Goal: Task Accomplishment & Management: Manage account settings

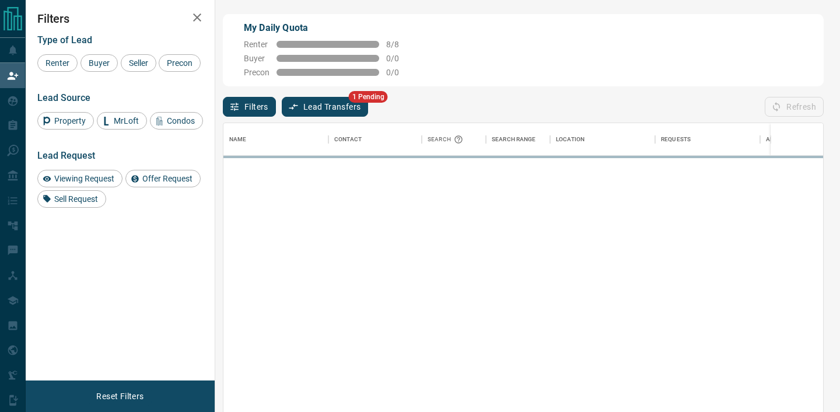
scroll to position [310, 600]
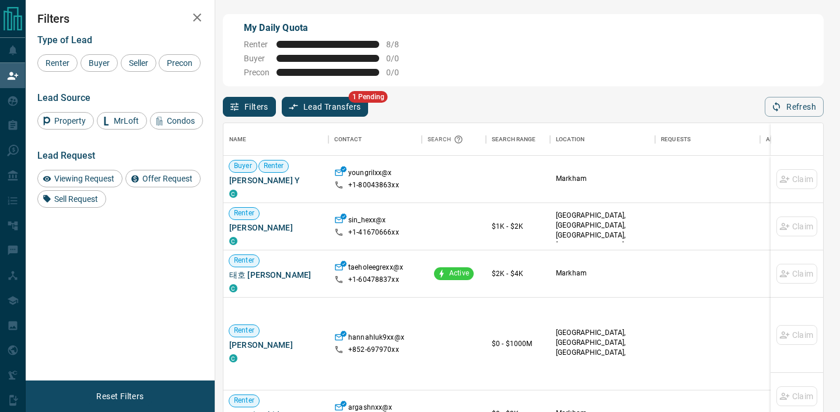
click at [339, 107] on button "Lead Transfers" at bounding box center [325, 107] width 87 height 20
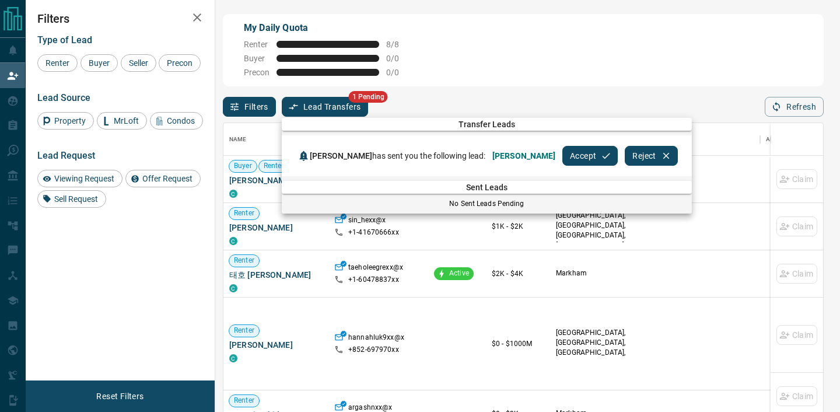
click at [562, 156] on button "Accept" at bounding box center [589, 156] width 55 height 20
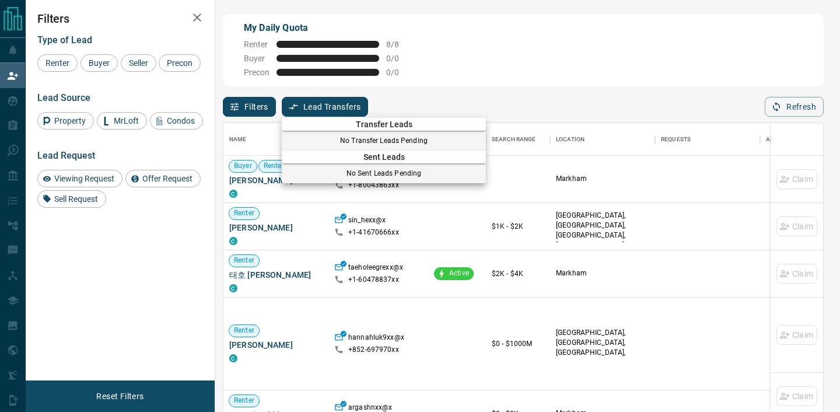
click at [524, 95] on div at bounding box center [420, 206] width 840 height 412
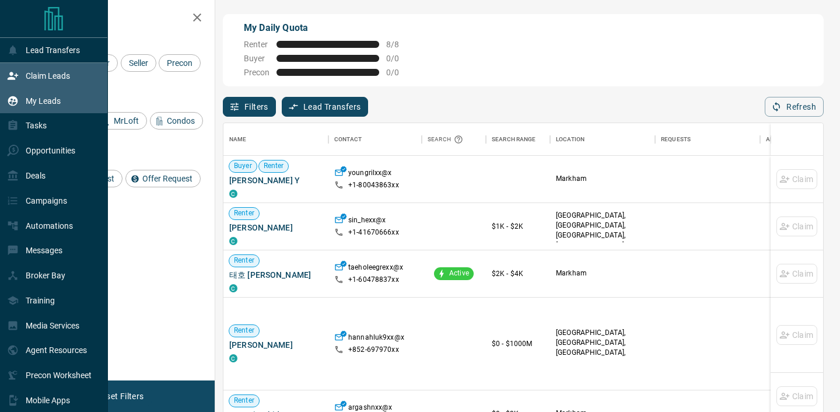
click at [15, 100] on icon at bounding box center [13, 101] width 12 height 12
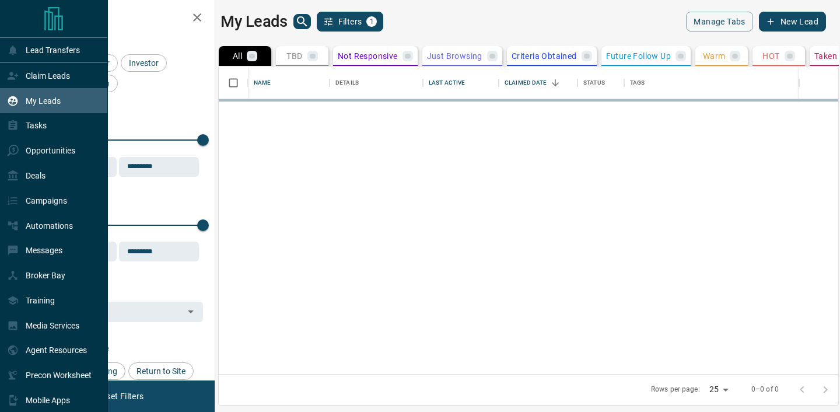
scroll to position [307, 620]
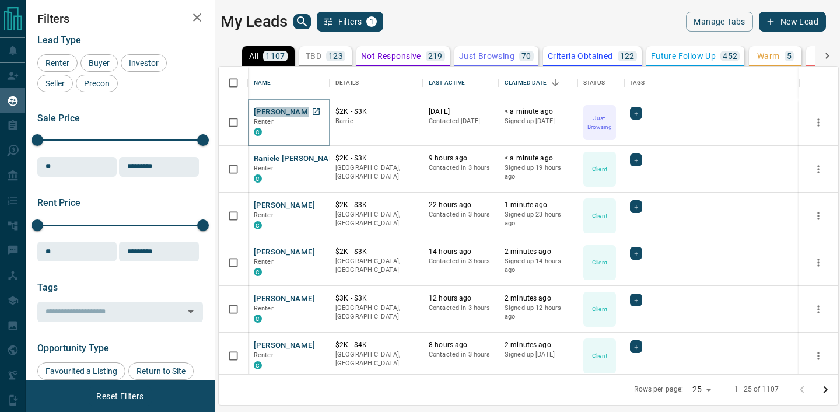
click at [282, 112] on button "[PERSON_NAME]" at bounding box center [284, 112] width 61 height 11
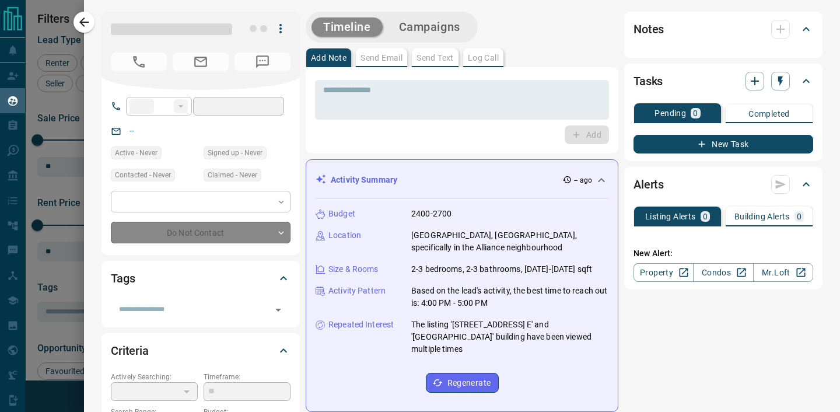
type input "**"
type input "**********"
type input "*"
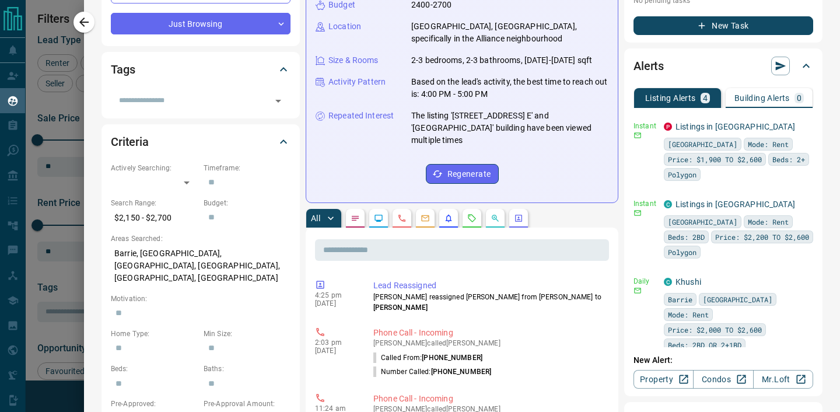
scroll to position [211, 0]
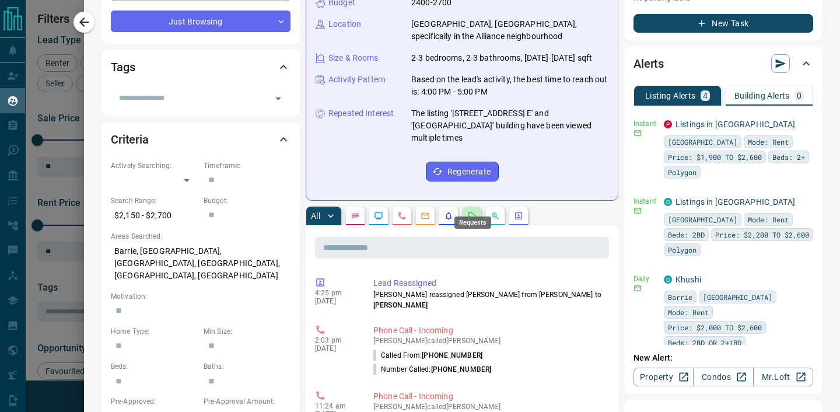
click at [475, 211] on icon "Requests" at bounding box center [471, 215] width 9 height 9
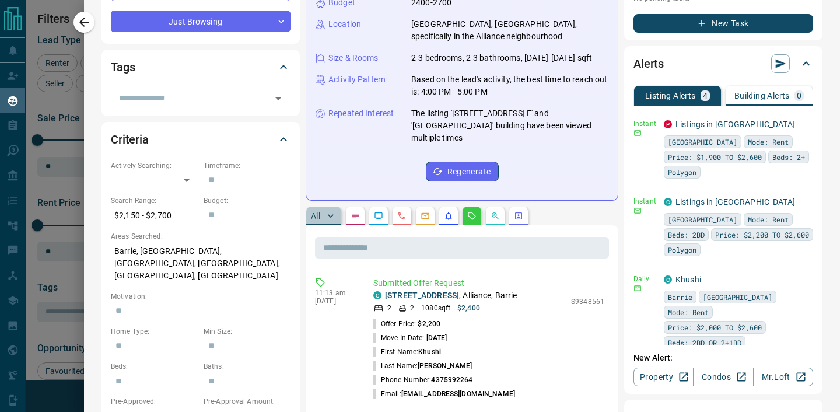
click at [314, 212] on p "All" at bounding box center [315, 216] width 9 height 8
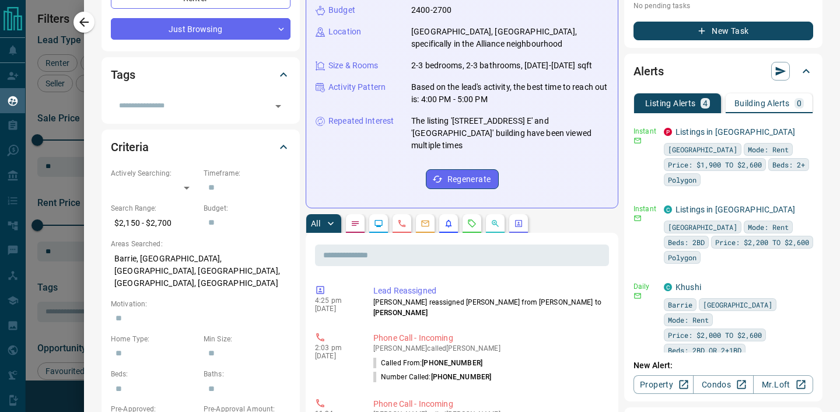
scroll to position [0, 0]
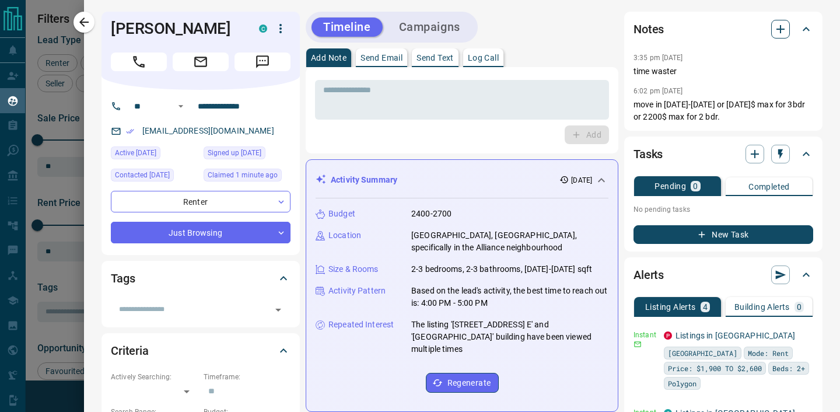
click at [774, 29] on icon "button" at bounding box center [781, 29] width 14 height 14
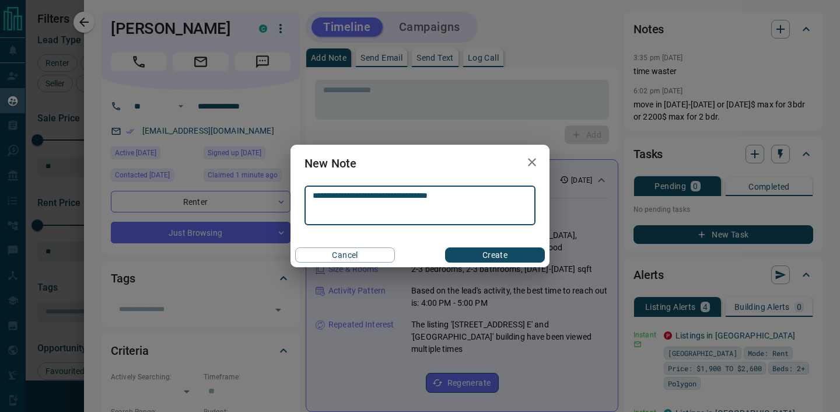
type textarea "**********"
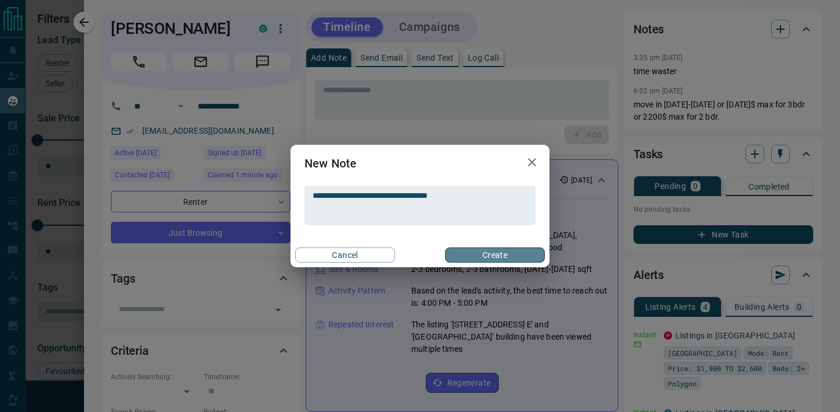
click at [512, 259] on button "Create" at bounding box center [495, 254] width 100 height 15
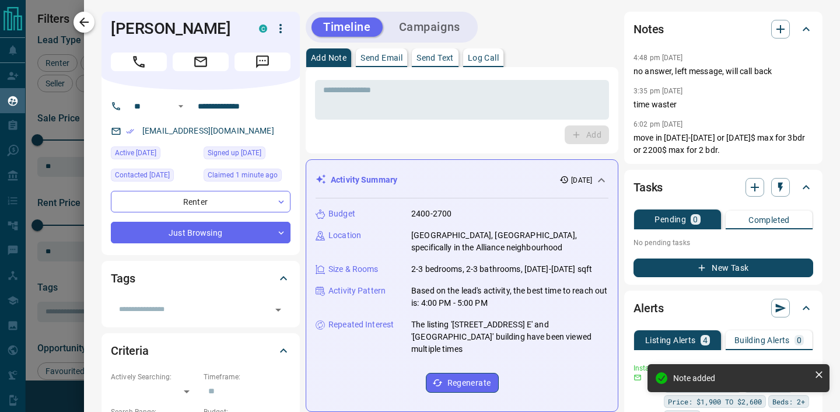
click at [87, 21] on icon "button" at bounding box center [84, 22] width 14 height 14
